Goal: Transaction & Acquisition: Complete application form

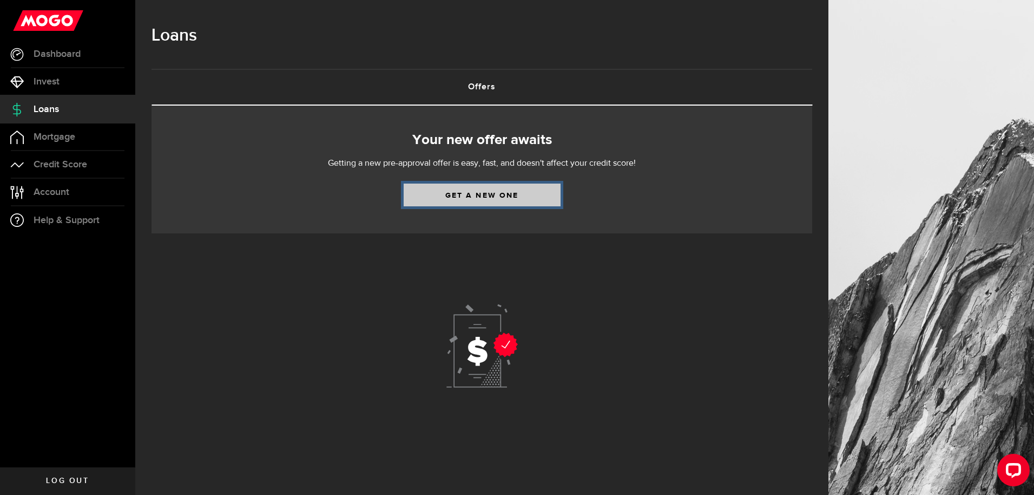
click at [485, 190] on link "Get a new one" at bounding box center [482, 194] width 157 height 23
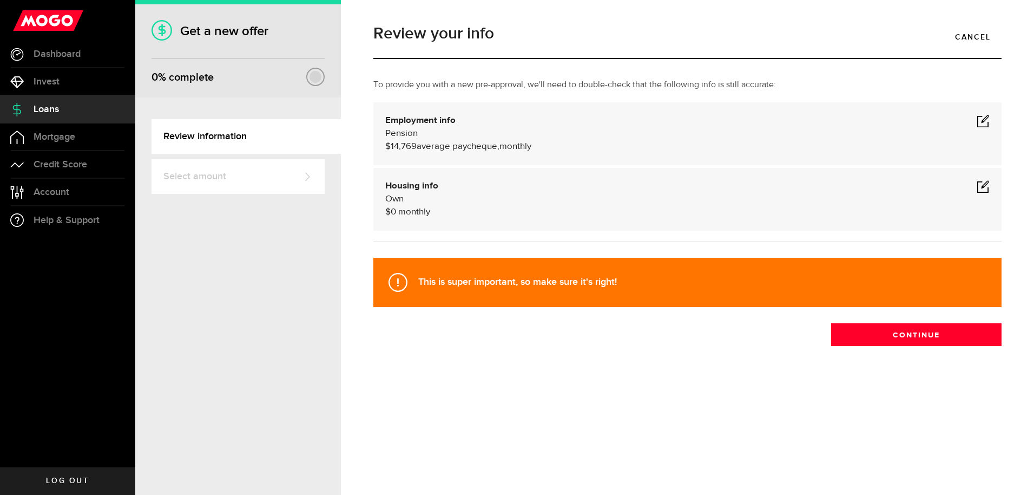
click at [983, 119] on span at bounding box center [983, 120] width 13 height 13
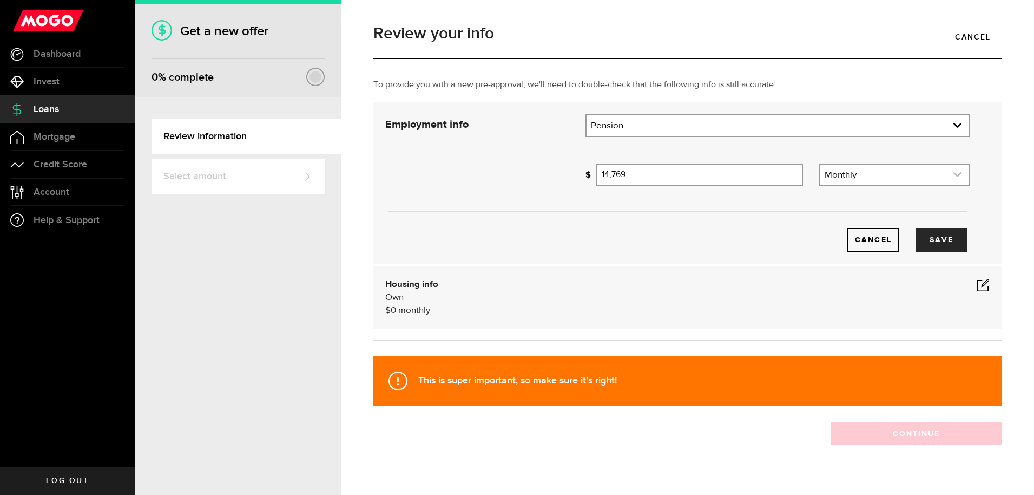
click at [953, 176] on use "expand select" at bounding box center [957, 174] width 8 height 5
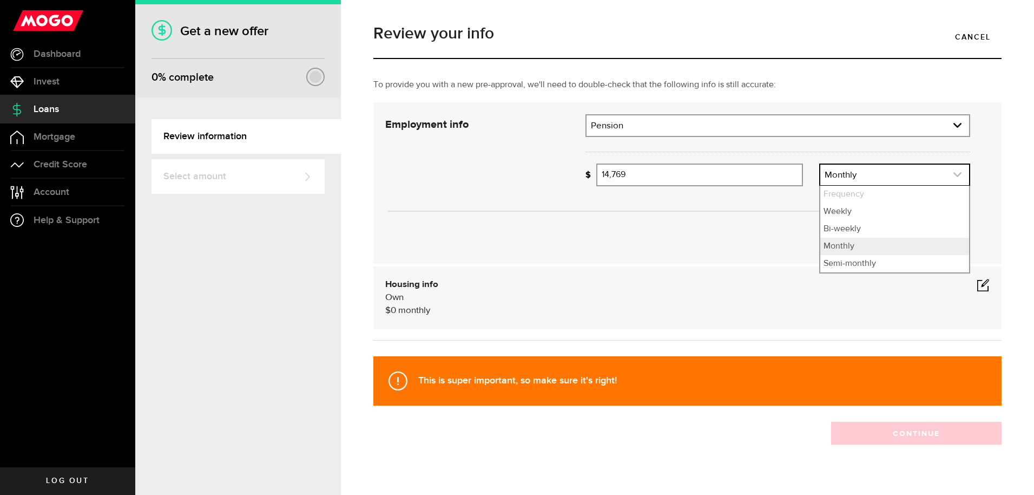
click at [953, 176] on use "expand select" at bounding box center [957, 174] width 8 height 5
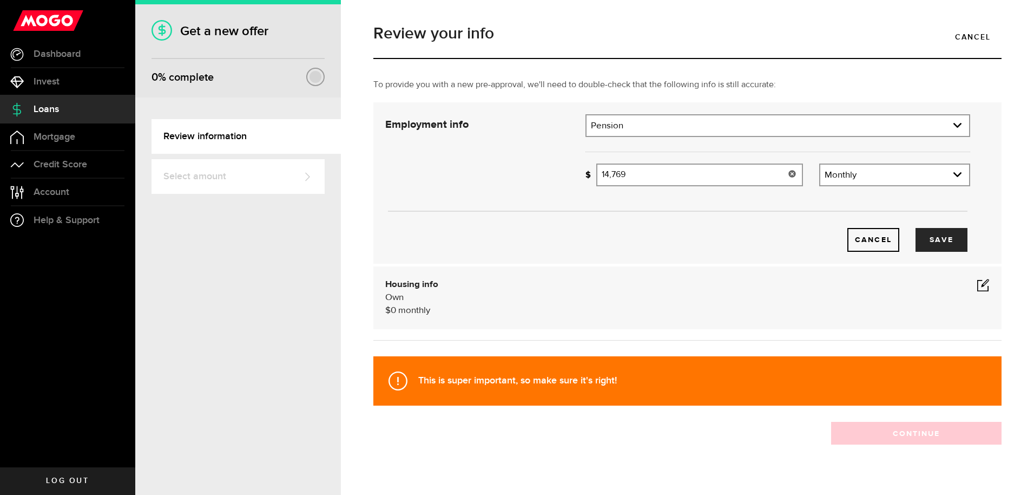
click at [789, 173] on use at bounding box center [792, 173] width 7 height 7
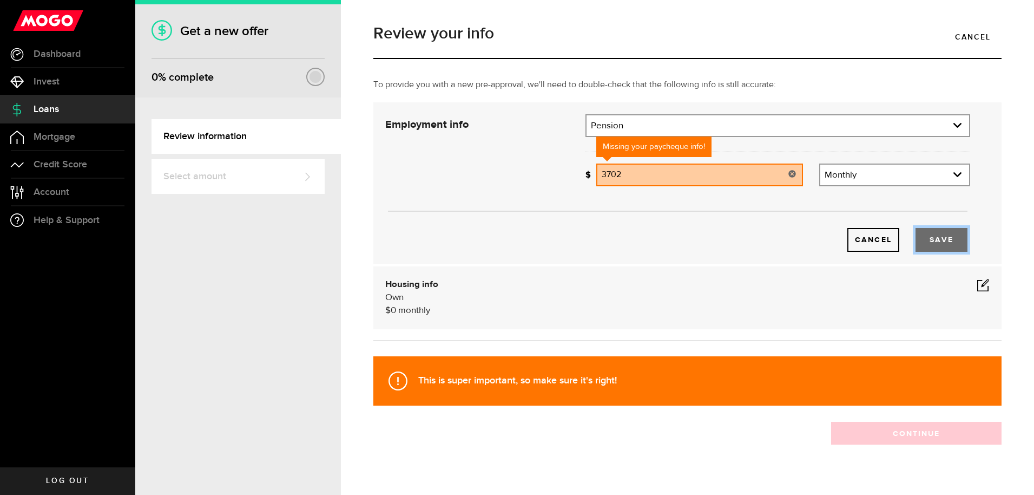
type input "3,702"
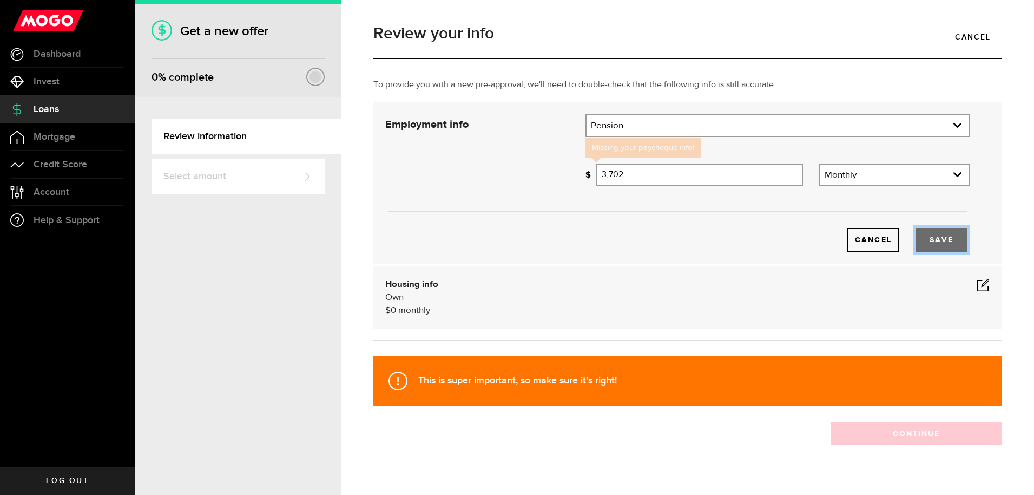
click at [932, 240] on button "Save" at bounding box center [942, 240] width 52 height 24
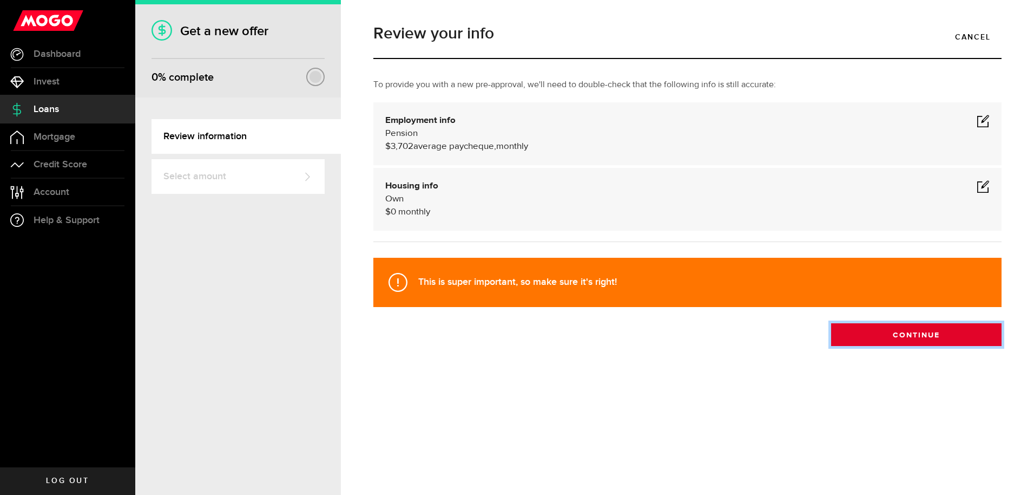
click at [914, 332] on button "Continue" at bounding box center [916, 334] width 170 height 23
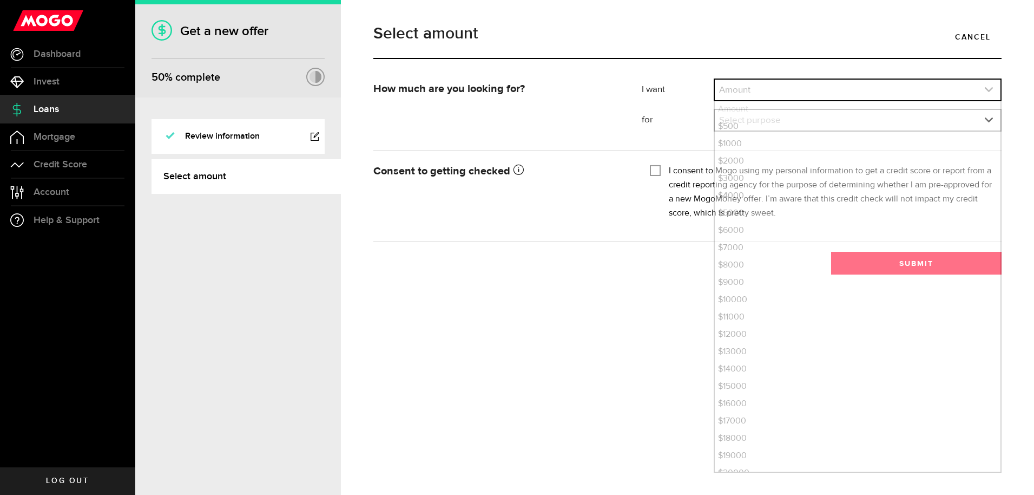
click at [989, 89] on icon "expand select" at bounding box center [988, 89] width 9 height 9
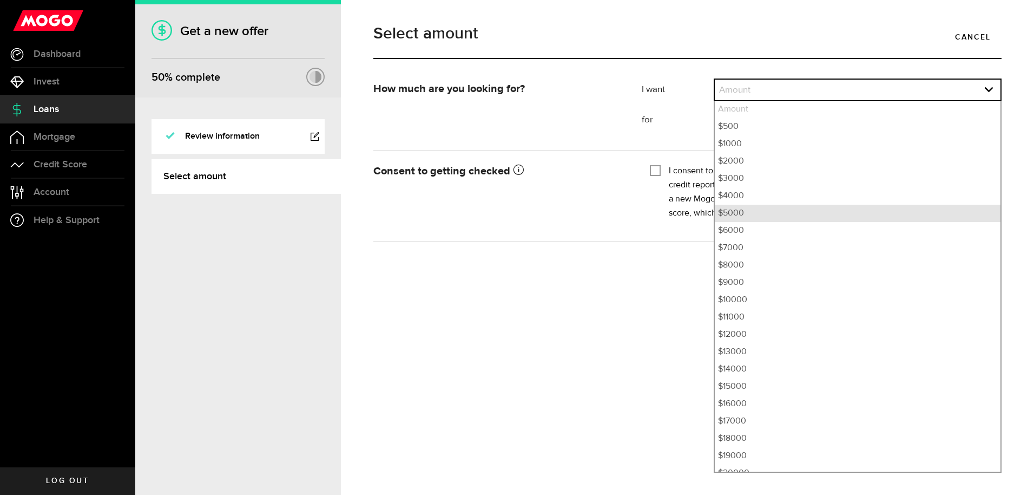
click at [759, 211] on li "$5000" at bounding box center [858, 213] width 286 height 17
select select "5000"
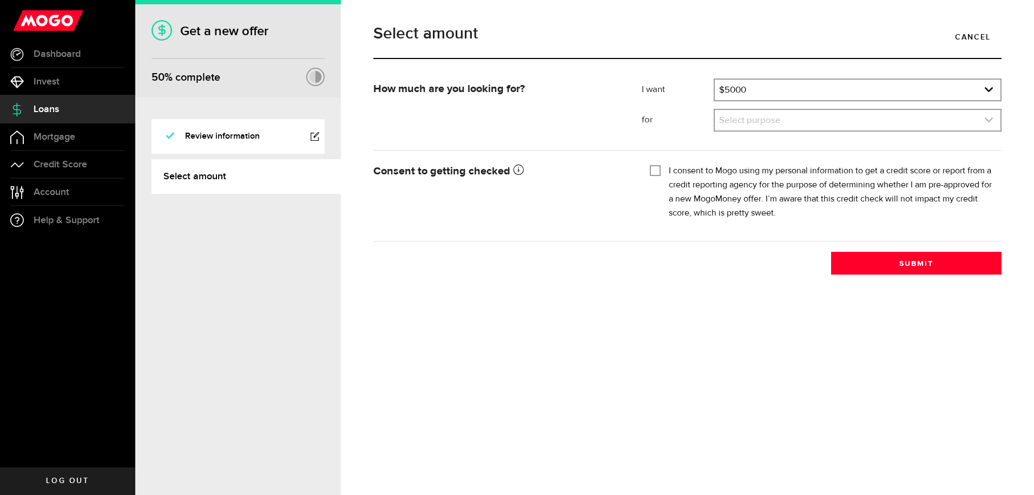
click at [990, 119] on icon "expand select" at bounding box center [988, 119] width 9 height 9
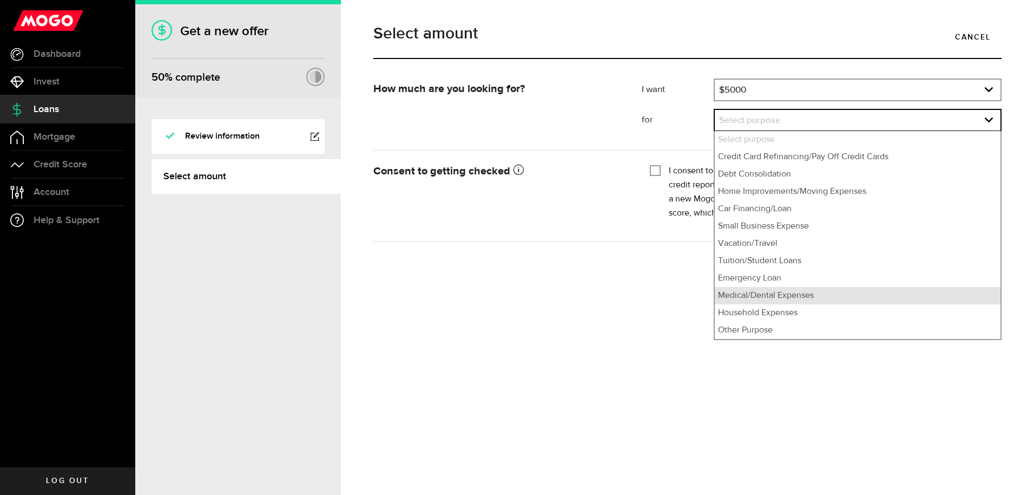
click at [781, 294] on li "Medical/Dental Expenses" at bounding box center [858, 295] width 286 height 17
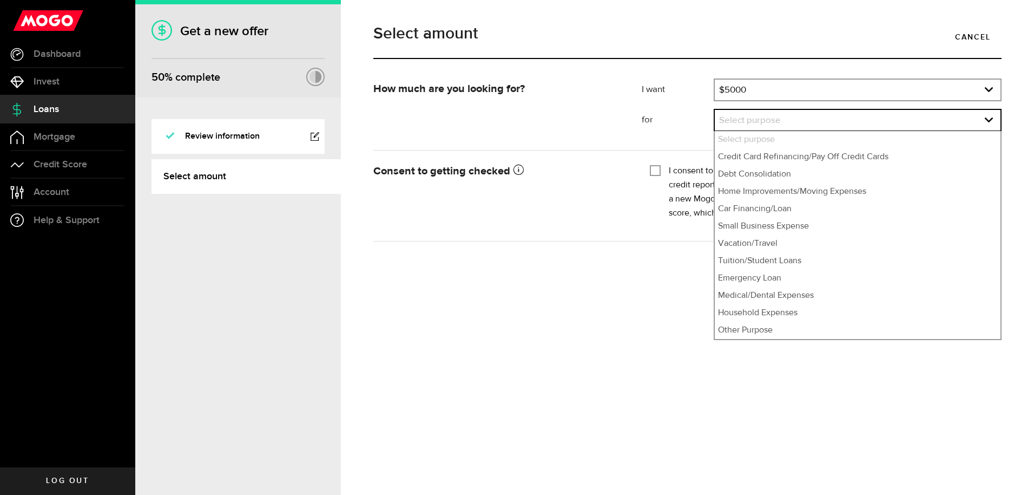
select select "Medical/Dental Expenses"
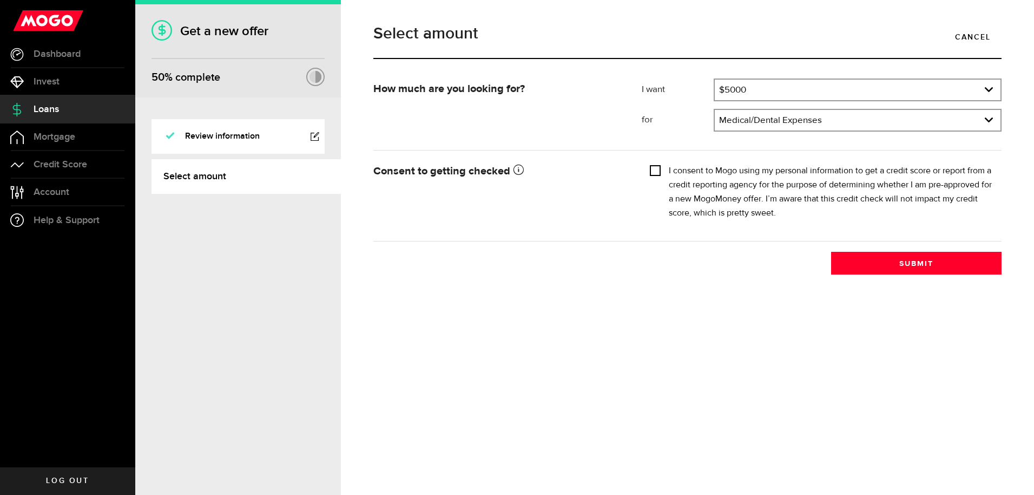
click at [656, 171] on input "I consent to Mogo using my personal information to get a credit score or report…" at bounding box center [655, 169] width 11 height 11
checkbox input "true"
click at [889, 261] on button "Submit" at bounding box center [916, 263] width 170 height 23
